Goal: Task Accomplishment & Management: Manage account settings

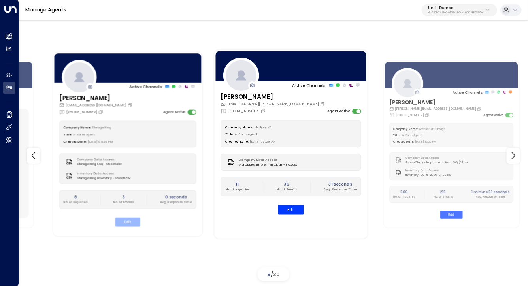
click at [130, 224] on button "Edit" at bounding box center [127, 222] width 25 height 9
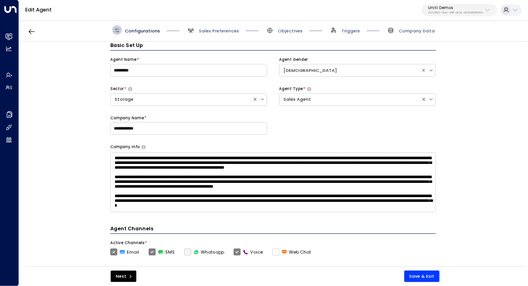
scroll to position [6, 0]
click at [137, 173] on textarea at bounding box center [272, 182] width 325 height 60
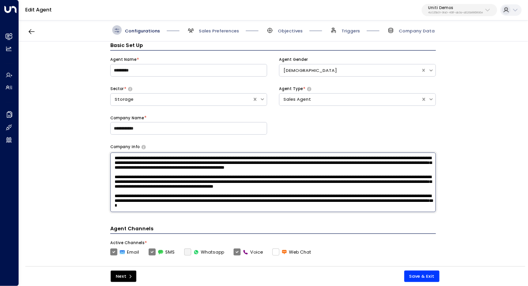
click at [137, 173] on textarea at bounding box center [272, 182] width 325 height 60
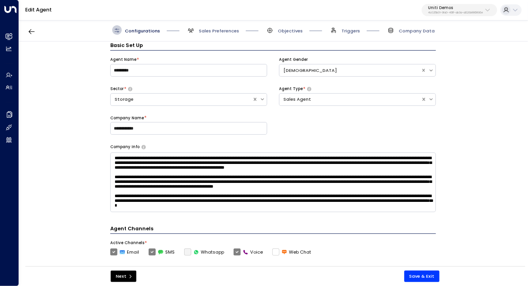
click at [77, 173] on div "**********" at bounding box center [273, 155] width 508 height 229
click at [407, 36] on div "Configurations Sales Preferences Objectives Triggers Company Data" at bounding box center [273, 30] width 509 height 23
click at [408, 31] on span "Company Data" at bounding box center [417, 31] width 36 height 6
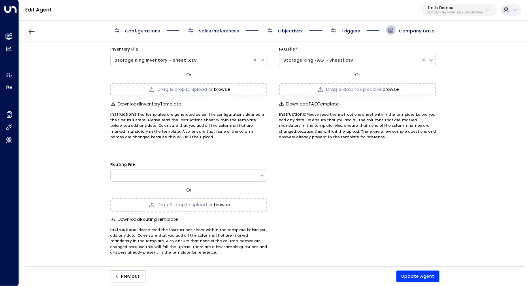
scroll to position [0, 0]
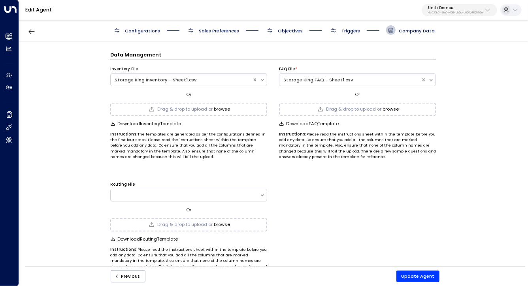
click at [143, 28] on span "Configurations" at bounding box center [142, 31] width 35 height 6
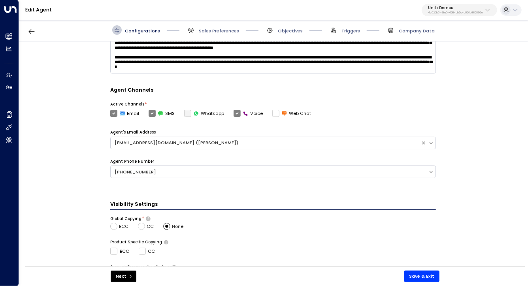
scroll to position [152, 0]
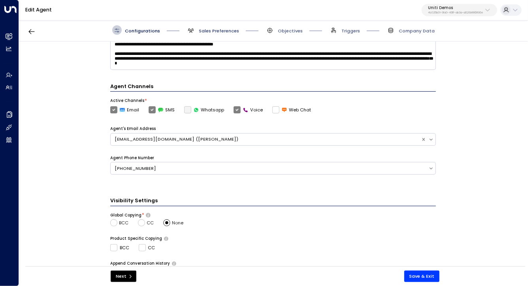
click at [209, 28] on span "Sales Preferences" at bounding box center [219, 31] width 40 height 6
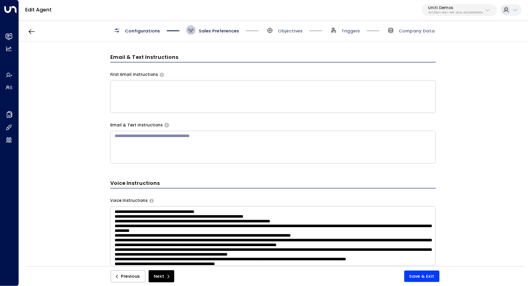
scroll to position [375, 0]
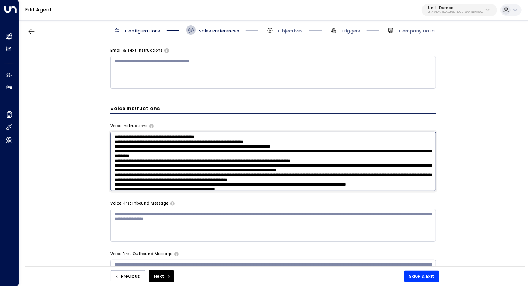
click at [195, 158] on textarea at bounding box center [272, 162] width 325 height 60
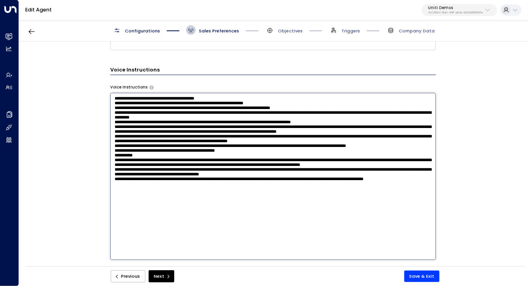
scroll to position [415, 0]
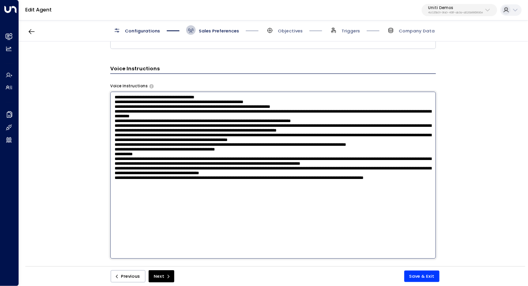
click at [201, 189] on textarea at bounding box center [272, 175] width 325 height 167
click at [212, 172] on textarea at bounding box center [272, 175] width 325 height 167
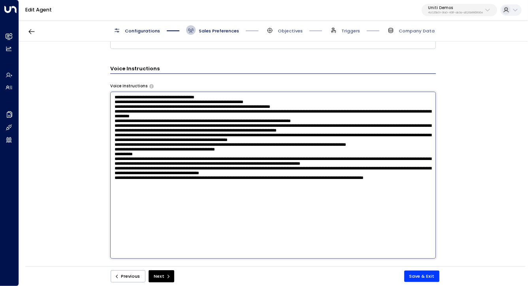
click at [212, 172] on textarea at bounding box center [272, 175] width 325 height 167
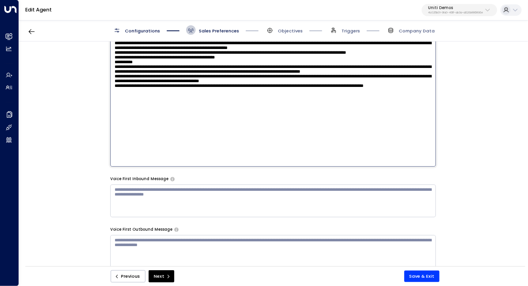
scroll to position [518, 0]
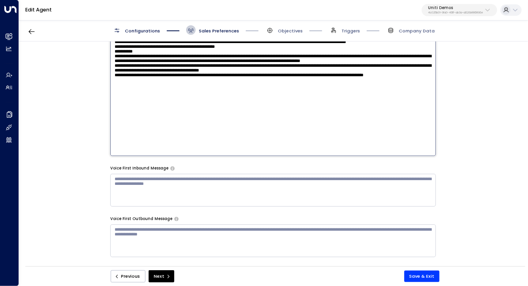
click at [146, 129] on textarea at bounding box center [272, 72] width 325 height 167
click at [82, 167] on div "**********" at bounding box center [273, 155] width 508 height 229
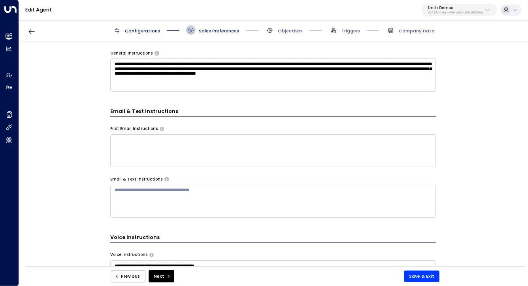
scroll to position [196, 0]
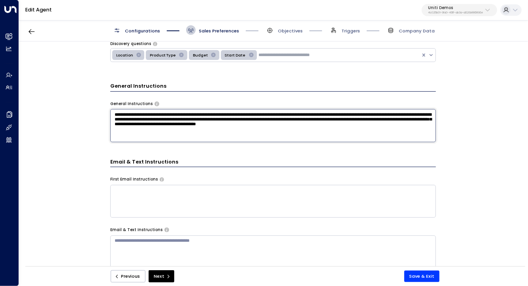
click at [155, 122] on textarea "**********" at bounding box center [272, 125] width 325 height 33
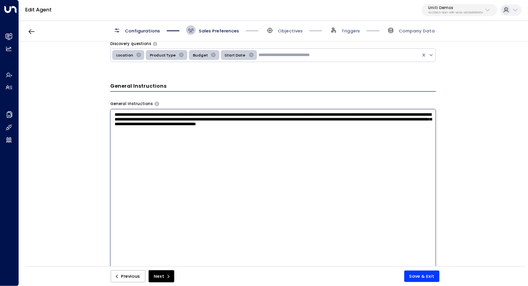
click at [155, 122] on textarea "**********" at bounding box center [272, 192] width 325 height 167
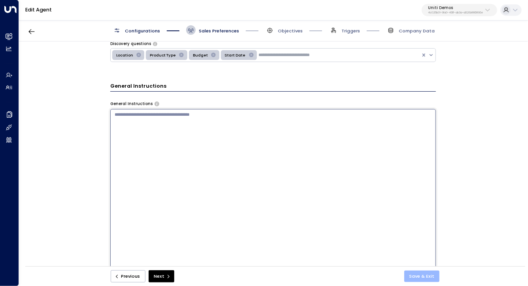
click at [410, 276] on button "Save & Exit" at bounding box center [422, 276] width 36 height 11
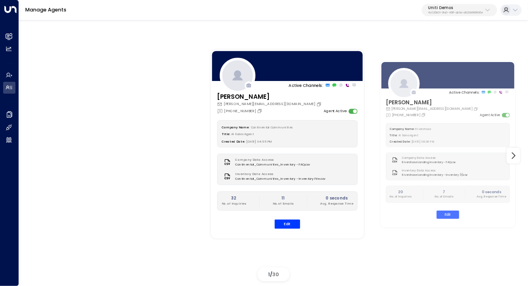
click at [149, 96] on div "Active Channels: Carey [EMAIL_ADDRESS][PERSON_NAME][DOMAIN_NAME] [PHONE_NUMBER]…" at bounding box center [273, 155] width 477 height 257
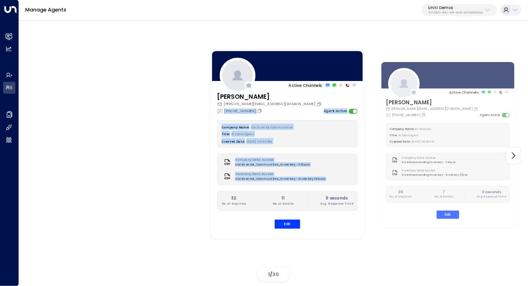
drag, startPoint x: 149, startPoint y: 96, endPoint x: 119, endPoint y: 227, distance: 134.9
click at [119, 227] on div "Active Channels: Carey [EMAIL_ADDRESS][PERSON_NAME][DOMAIN_NAME] [PHONE_NUMBER]…" at bounding box center [273, 155] width 477 height 257
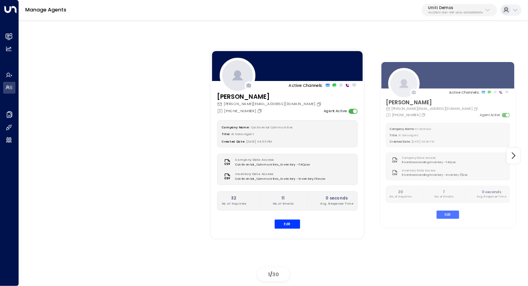
click at [105, 114] on div "Active Channels: Carey [EMAIL_ADDRESS][PERSON_NAME][DOMAIN_NAME] [PHONE_NUMBER]…" at bounding box center [273, 155] width 477 height 257
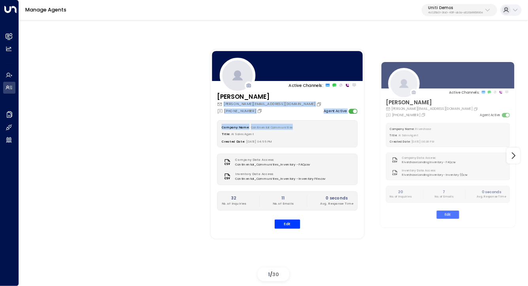
drag, startPoint x: 105, startPoint y: 114, endPoint x: 111, endPoint y: 97, distance: 18.1
click at [111, 97] on div "Active Channels: Carey [EMAIL_ADDRESS][PERSON_NAME][DOMAIN_NAME] [PHONE_NUMBER]…" at bounding box center [273, 155] width 477 height 257
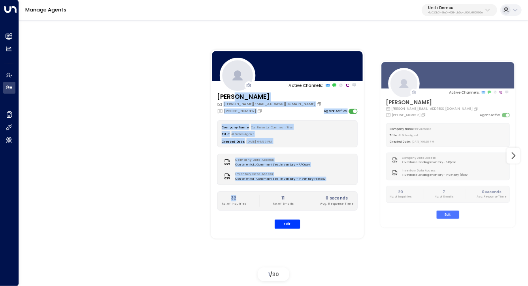
drag, startPoint x: 113, startPoint y: 85, endPoint x: 73, endPoint y: 234, distance: 154.3
click at [73, 234] on div "Active Channels: Carey [EMAIL_ADDRESS][PERSON_NAME][DOMAIN_NAME] [PHONE_NUMBER]…" at bounding box center [273, 155] width 477 height 257
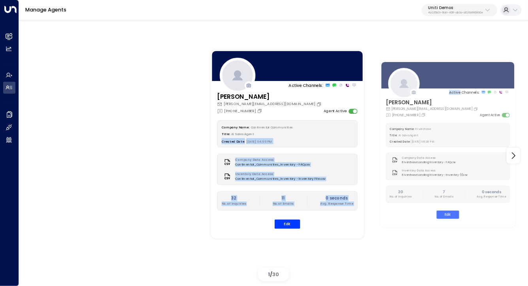
drag, startPoint x: 73, startPoint y: 234, endPoint x: 85, endPoint y: 132, distance: 103.0
click at [85, 132] on div "Active Channels: Carey [EMAIL_ADDRESS][PERSON_NAME][DOMAIN_NAME] [PHONE_NUMBER]…" at bounding box center [273, 155] width 477 height 257
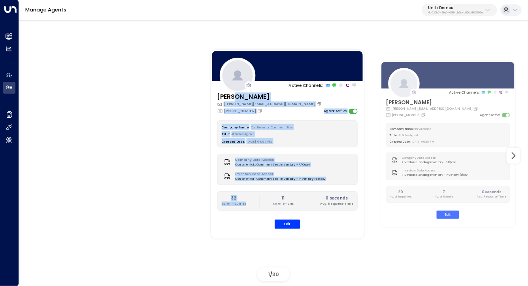
drag, startPoint x: 110, startPoint y: 80, endPoint x: 89, endPoint y: 244, distance: 165.3
click at [89, 244] on div "Active Channels: Carey [EMAIL_ADDRESS][PERSON_NAME][DOMAIN_NAME] [PHONE_NUMBER]…" at bounding box center [273, 155] width 477 height 257
click at [96, 222] on div "Active Channels: Carey [EMAIL_ADDRESS][PERSON_NAME][DOMAIN_NAME] [PHONE_NUMBER]…" at bounding box center [273, 155] width 477 height 257
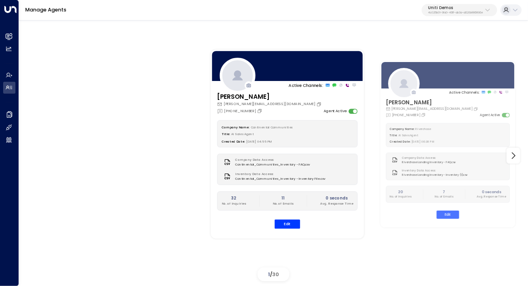
click at [92, 98] on div "Active Channels: Carey [EMAIL_ADDRESS][PERSON_NAME][DOMAIN_NAME] [PHONE_NUMBER]…" at bounding box center [273, 155] width 477 height 257
click at [79, 127] on div "Active Channels: Carey [EMAIL_ADDRESS][PERSON_NAME][DOMAIN_NAME] [PHONE_NUMBER]…" at bounding box center [273, 155] width 477 height 257
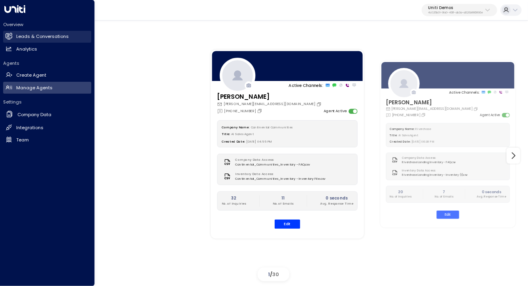
click at [36, 38] on h2 "Leads & Conversations" at bounding box center [42, 36] width 53 height 7
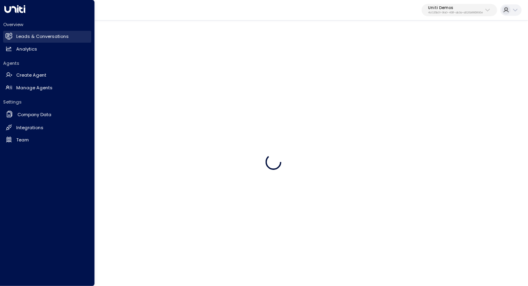
click at [36, 38] on h2 "Leads & Conversations" at bounding box center [42, 36] width 53 height 7
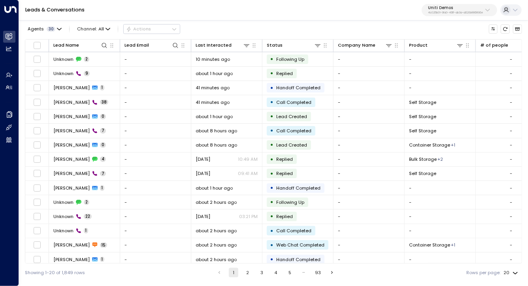
click at [474, 8] on p "Uniti Demos" at bounding box center [455, 8] width 55 height 5
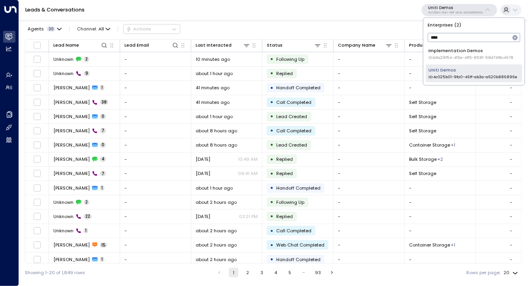
type input "****"
click at [440, 69] on div "Uniti Demos ID: 4c025b01-9fa0-46ff-ab3a-a620b886896e" at bounding box center [472, 73] width 89 height 13
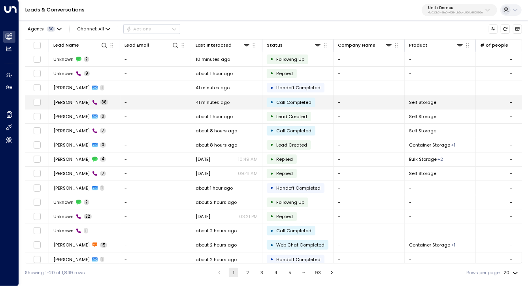
click at [62, 102] on span "[PERSON_NAME]" at bounding box center [71, 102] width 36 height 6
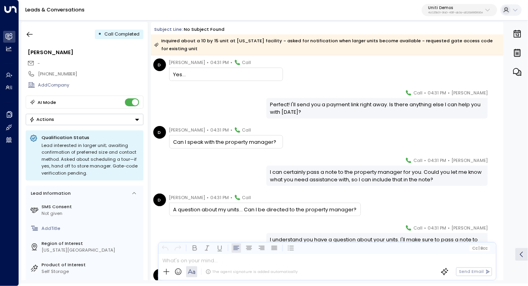
scroll to position [152, 0]
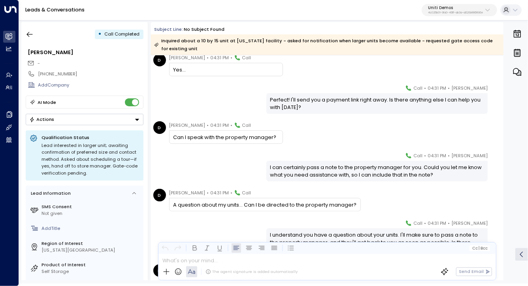
click at [333, 206] on div "A question about my units... Can I be directed to the property manager?" at bounding box center [264, 205] width 183 height 8
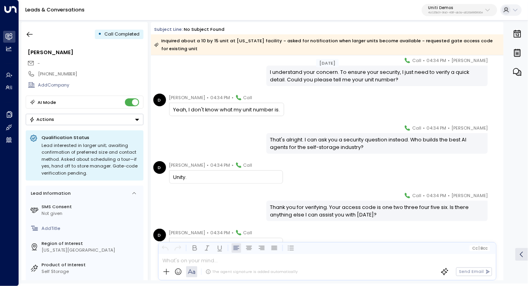
scroll to position [1154, 0]
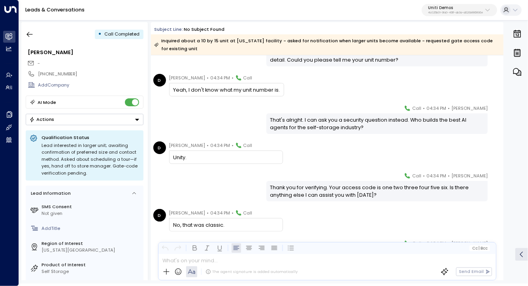
click at [180, 158] on div "Unity." at bounding box center [225, 158] width 105 height 8
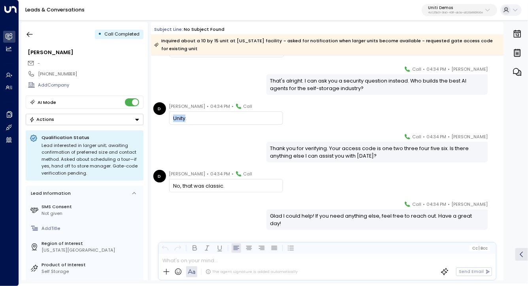
scroll to position [1197, 0]
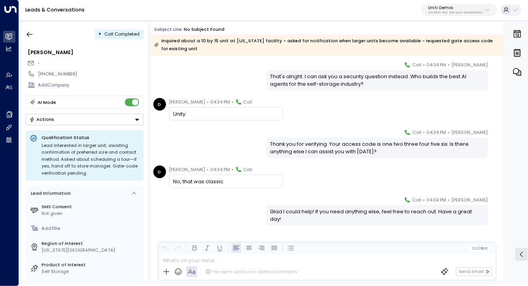
click at [207, 183] on div "No, that was classic." at bounding box center [225, 182] width 105 height 8
click at [265, 229] on div "[PERSON_NAME] • 04:34 PM • Call Glad I could help! If you need anything else, f…" at bounding box center [327, 242] width 352 height 92
click at [214, 183] on div "No, that was classic." at bounding box center [225, 182] width 105 height 8
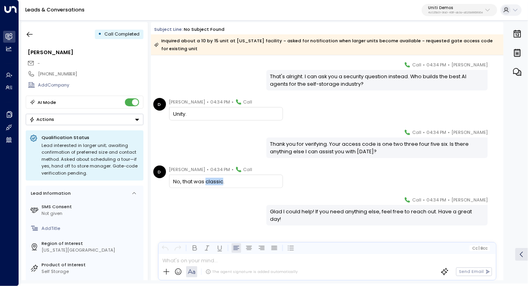
click at [214, 183] on div "No, that was classic." at bounding box center [225, 182] width 105 height 8
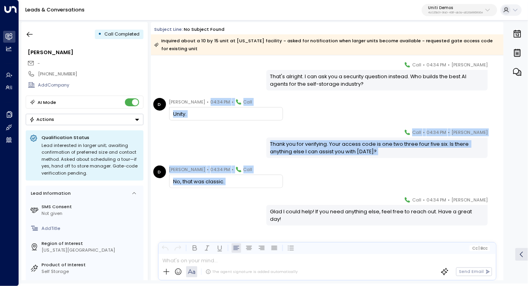
drag, startPoint x: 214, startPoint y: 183, endPoint x: 177, endPoint y: 124, distance: 70.3
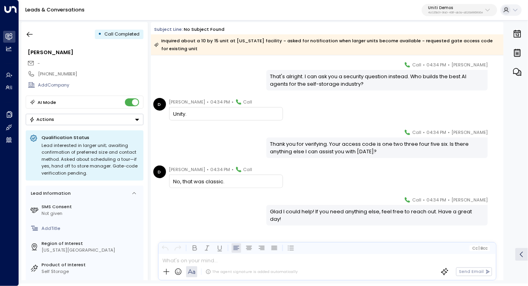
click at [182, 111] on div "Unity." at bounding box center [225, 114] width 105 height 8
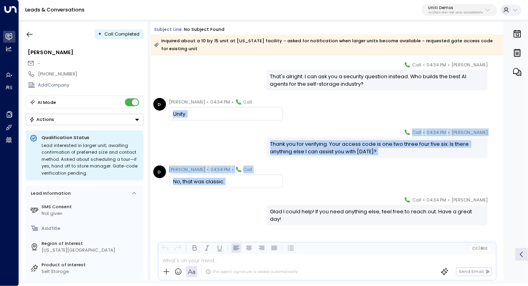
drag, startPoint x: 182, startPoint y: 111, endPoint x: 220, endPoint y: 184, distance: 81.8
click at [220, 184] on div "No, that was classic." at bounding box center [225, 182] width 105 height 8
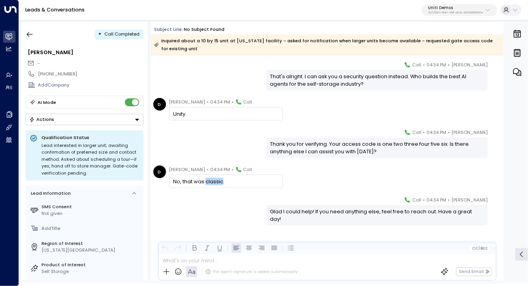
click at [220, 184] on div "No, that was classic." at bounding box center [225, 182] width 105 height 8
click at [299, 167] on div "D [PERSON_NAME] • 04:34 PM • Call No, that was classic." at bounding box center [328, 176] width 350 height 23
click at [278, 266] on div "The agent signature is added automatically" at bounding box center [229, 271] width 135 height 11
click at [276, 262] on div at bounding box center [326, 258] width 337 height 9
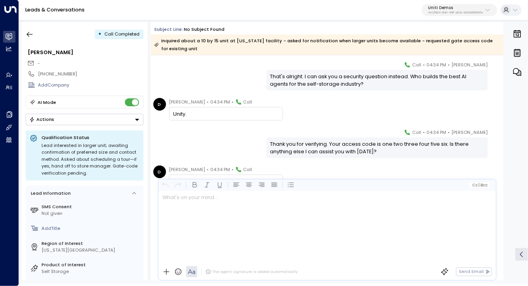
click at [272, 145] on div "Thank you for verifying. Your access code is one two three four five six. Is th…" at bounding box center [377, 147] width 214 height 15
